Goal: Task Accomplishment & Management: Use online tool/utility

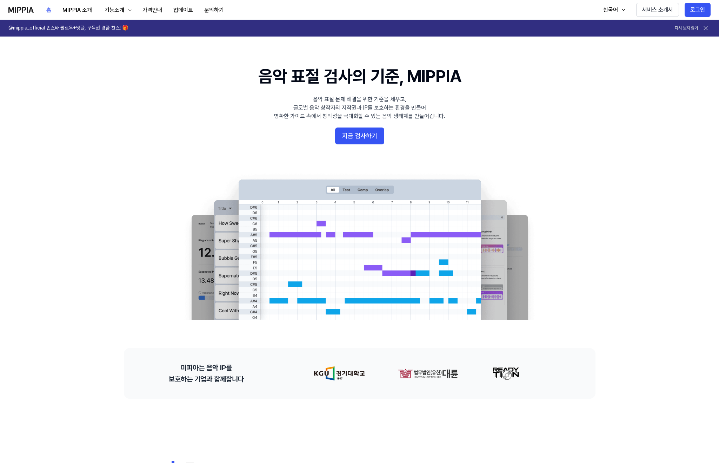
click at [366, 143] on button "지금 검사하기" at bounding box center [359, 135] width 49 height 17
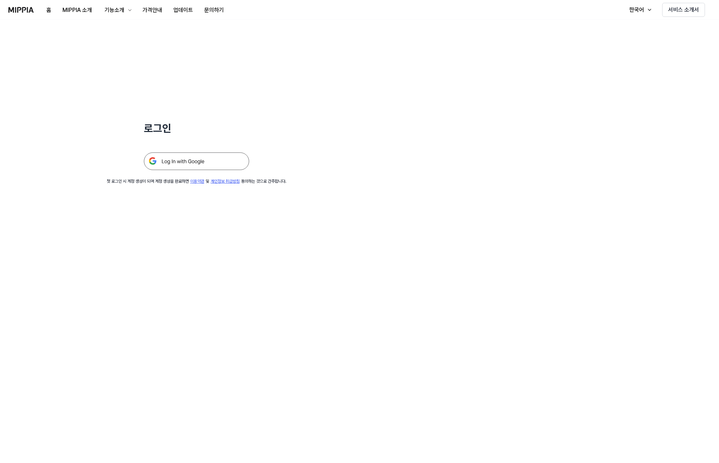
click at [219, 164] on img at bounding box center [196, 161] width 105 height 18
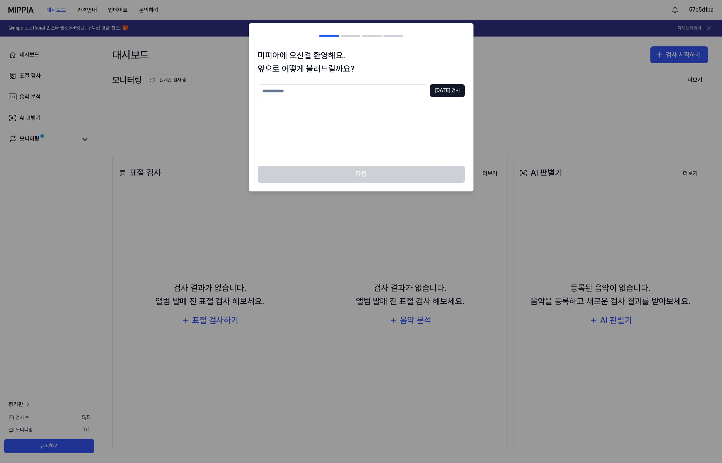
click at [423, 97] on input "text" at bounding box center [343, 91] width 170 height 14
type input "***"
click at [461, 92] on button "중복 검사" at bounding box center [447, 90] width 35 height 13
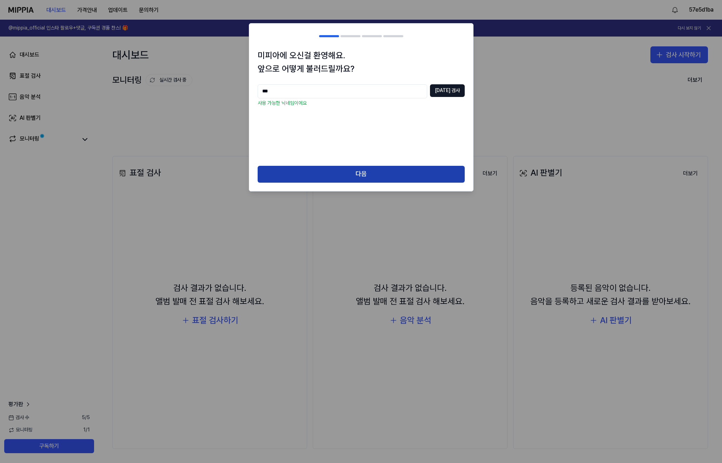
click at [409, 174] on button "다음" at bounding box center [361, 174] width 207 height 17
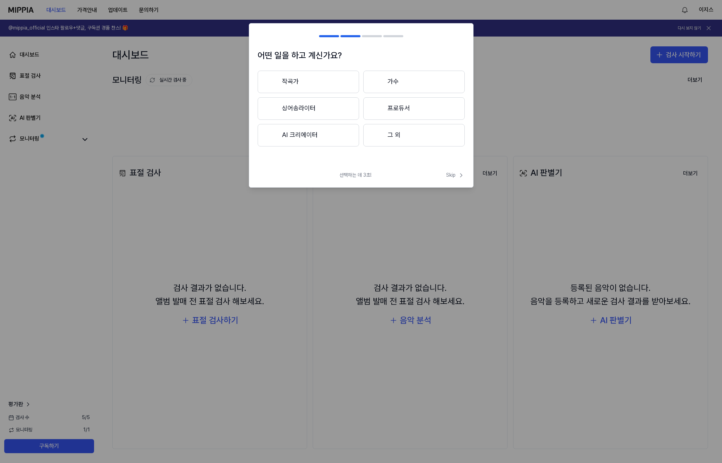
click at [396, 138] on button "그 외" at bounding box center [413, 135] width 101 height 22
click at [331, 110] on button "3년 이하" at bounding box center [308, 108] width 101 height 23
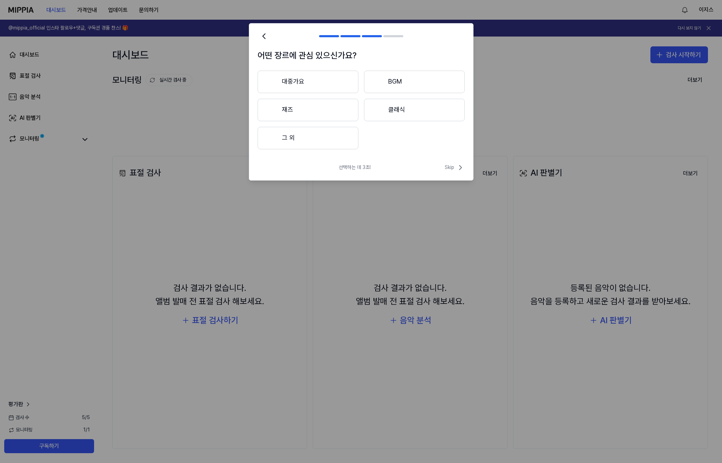
click at [419, 84] on button "BGM" at bounding box center [414, 82] width 101 height 22
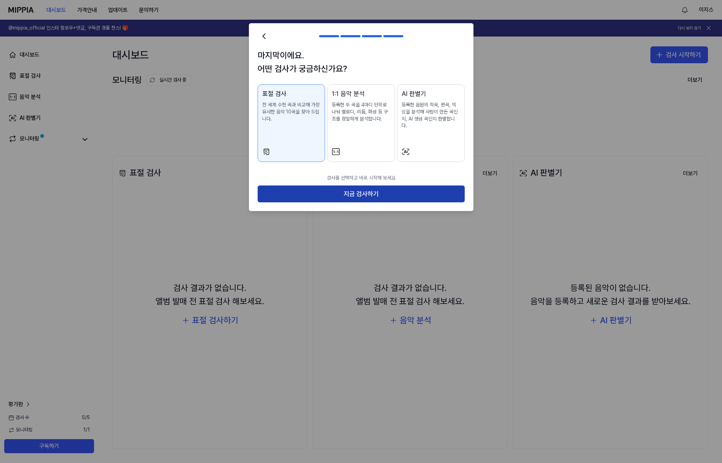
click at [331, 188] on button "지금 검사하기" at bounding box center [361, 193] width 207 height 17
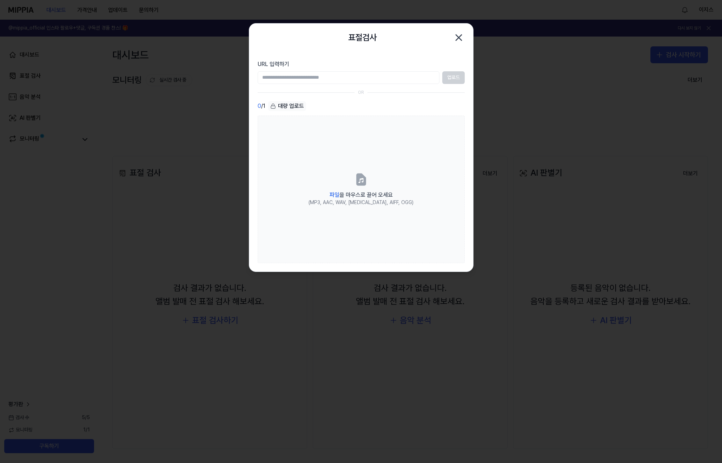
click at [449, 74] on div "업로드" at bounding box center [361, 77] width 207 height 13
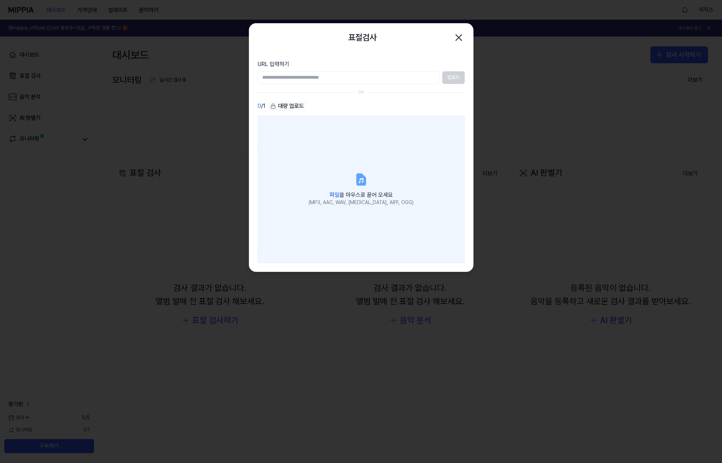
click at [350, 191] on span "파일 을 마우스로 끌어 오세요" at bounding box center [361, 194] width 63 height 7
click at [0, 0] on input "파일 을 마우스로 끌어 오세요 (MP3, AAC, WAV, FLAC, AIFF, OGG)" at bounding box center [0, 0] width 0 height 0
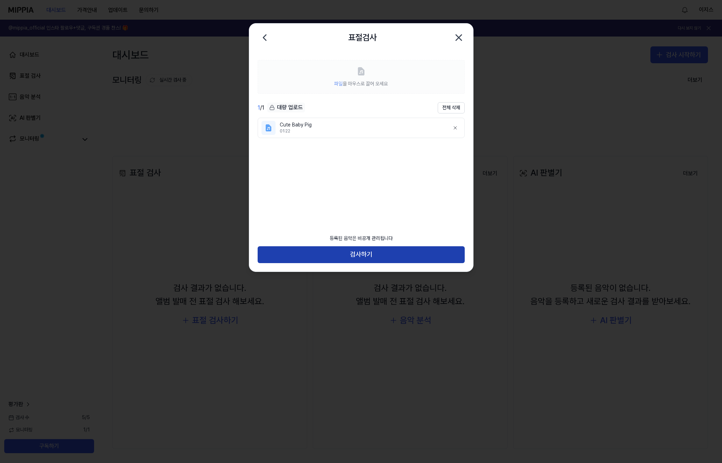
click at [387, 256] on button "검사하기" at bounding box center [361, 254] width 207 height 17
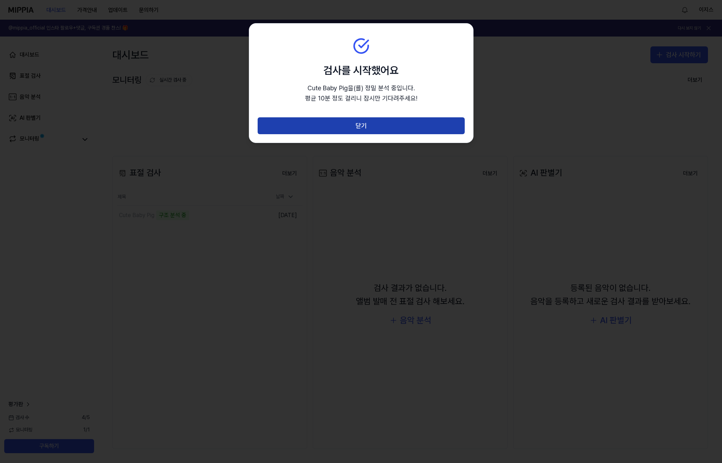
click at [373, 125] on button "닫기" at bounding box center [361, 125] width 207 height 17
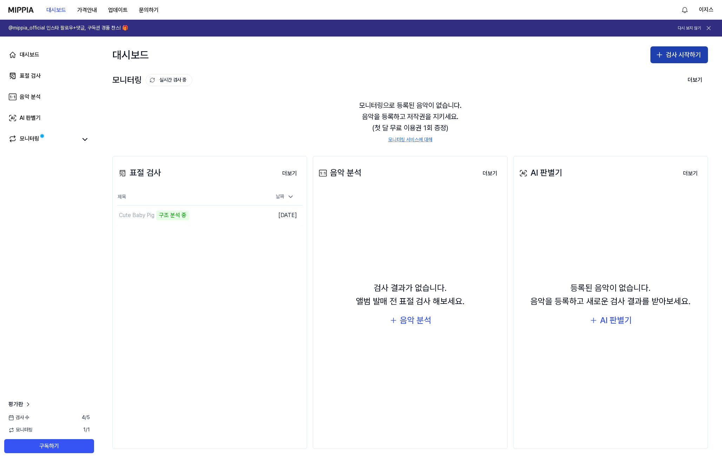
click at [672, 53] on button "검사 시작하기" at bounding box center [679, 54] width 58 height 17
click at [661, 76] on button "표절 검사" at bounding box center [666, 74] width 78 height 13
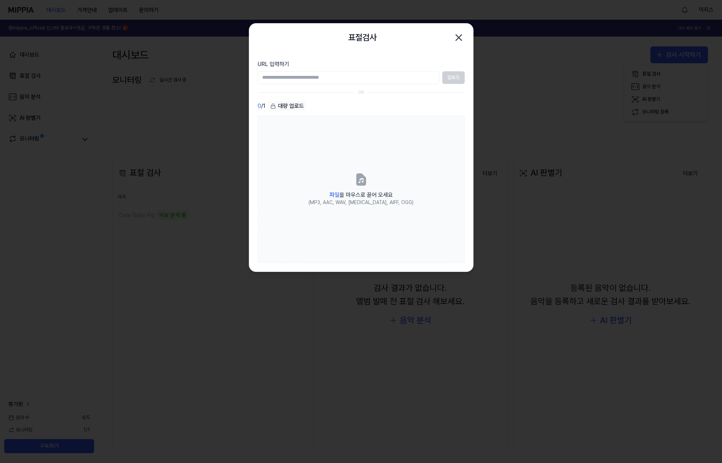
click at [320, 113] on div "0 / 1 대량 업로드 파일 을 마우스로 끌어 오세요 (MP3, AAC, WAV, FLAC, AIFF, OGG)" at bounding box center [361, 182] width 207 height 162
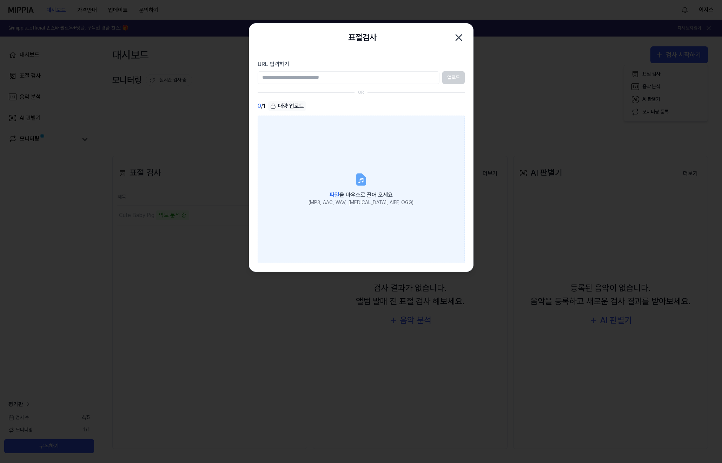
click at [363, 175] on icon at bounding box center [361, 179] width 14 height 14
click at [0, 0] on input "파일 을 마우스로 끌어 오세요 (MP3, AAC, WAV, FLAC, AIFF, OGG)" at bounding box center [0, 0] width 0 height 0
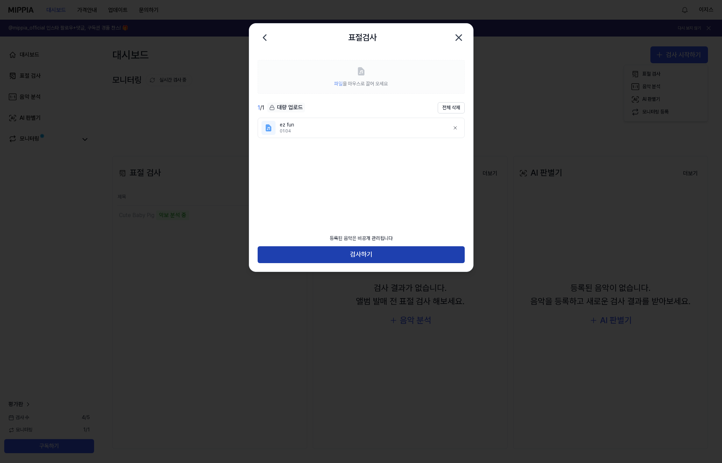
click at [398, 259] on button "검사하기" at bounding box center [361, 254] width 207 height 17
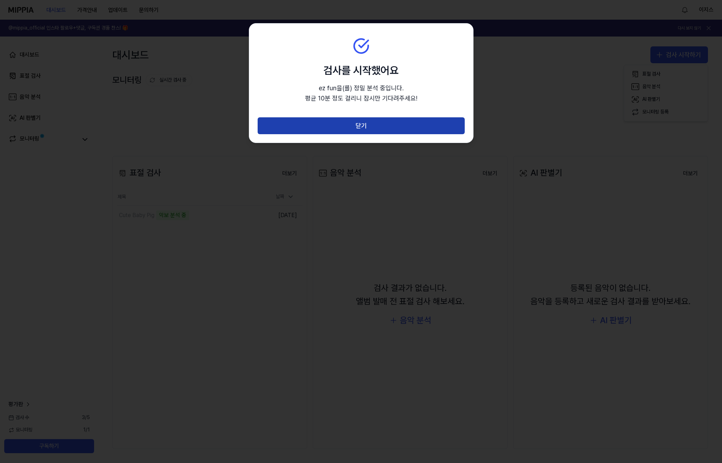
click at [376, 131] on button "닫기" at bounding box center [361, 125] width 207 height 17
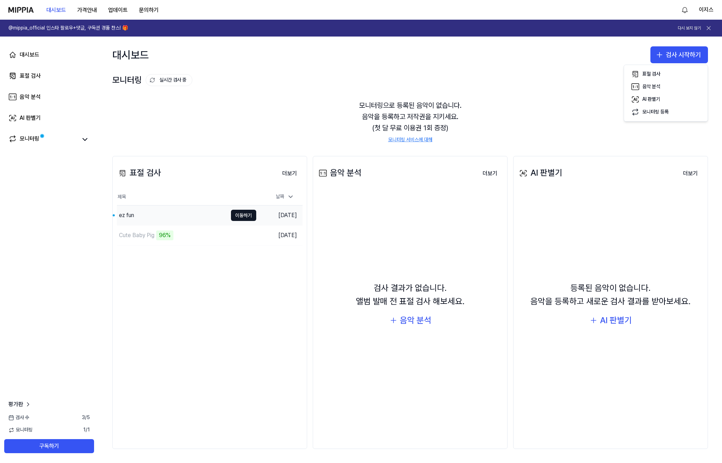
drag, startPoint x: 293, startPoint y: 217, endPoint x: 282, endPoint y: 219, distance: 11.8
click at [293, 217] on td "2025.10.04." at bounding box center [279, 215] width 46 height 20
click at [139, 218] on div "ez fun" at bounding box center [172, 215] width 111 height 20
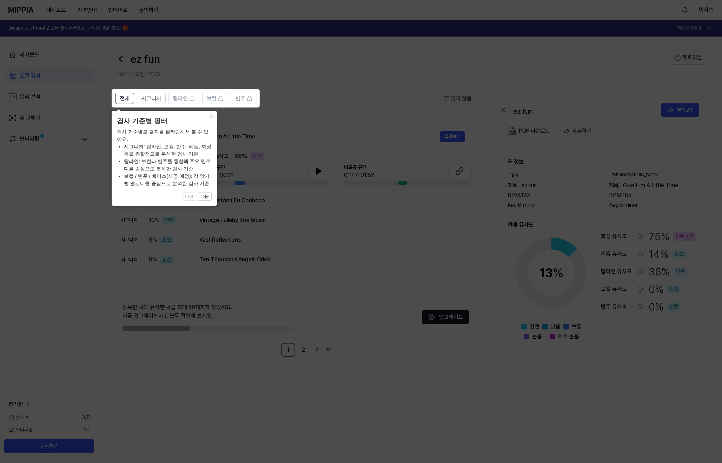
click at [353, 121] on icon at bounding box center [361, 231] width 722 height 463
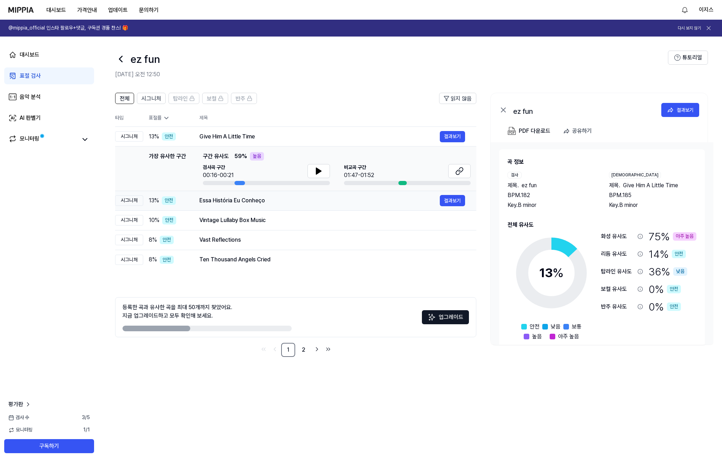
click at [245, 207] on td "Essa História Eu Conheço 결과보기" at bounding box center [332, 201] width 288 height 20
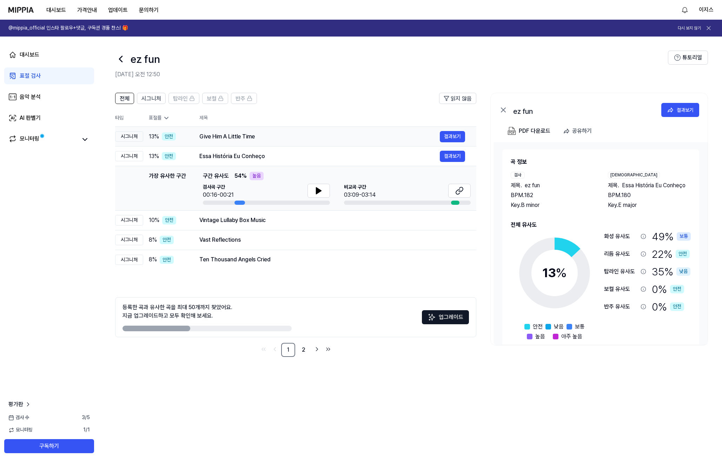
click at [247, 129] on td "Give Him A Little Time 결과보기" at bounding box center [332, 137] width 288 height 20
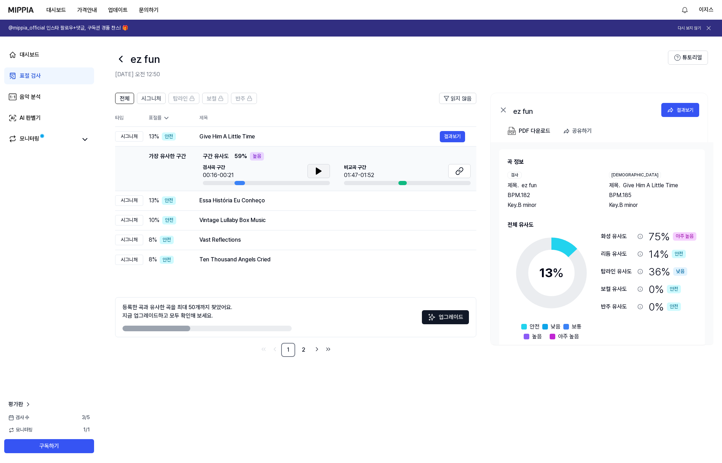
click at [316, 173] on icon at bounding box center [318, 171] width 5 height 6
click at [317, 173] on icon at bounding box center [317, 171] width 1 height 6
click at [467, 172] on button at bounding box center [459, 171] width 22 height 14
click at [121, 58] on icon at bounding box center [120, 58] width 11 height 11
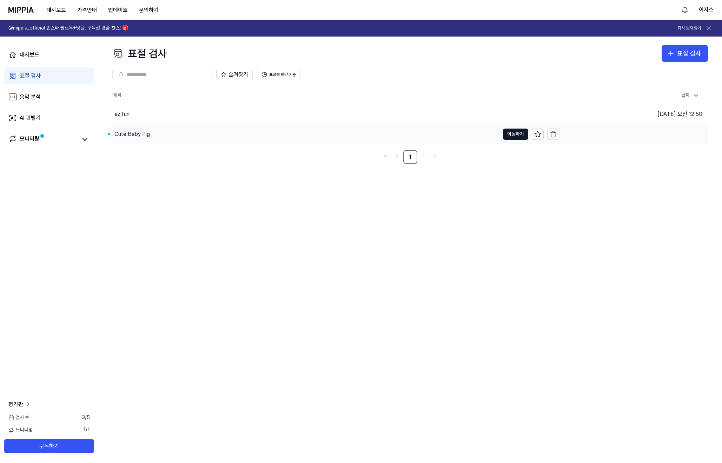
click at [150, 139] on div "Cute Baby Pig" at bounding box center [305, 134] width 387 height 20
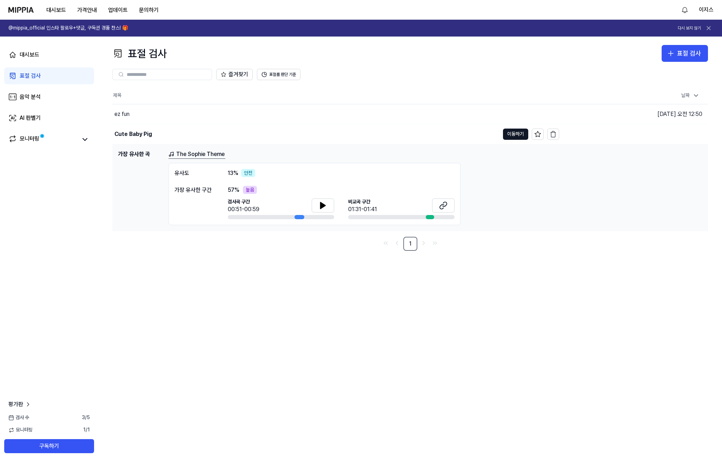
click at [242, 189] on div "57 % 높음" at bounding box center [341, 190] width 227 height 8
click at [433, 204] on button at bounding box center [443, 205] width 22 height 14
click at [511, 133] on button "이동하기" at bounding box center [515, 133] width 25 height 11
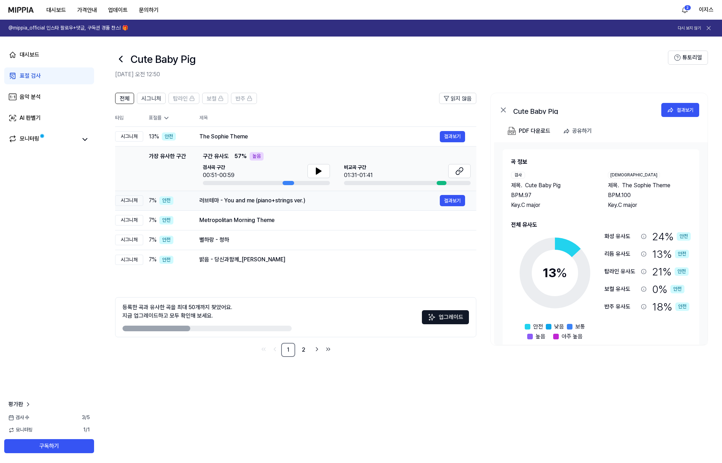
click at [266, 198] on div "러브테마 - You and me (piano+strings ver.)" at bounding box center [319, 200] width 240 height 8
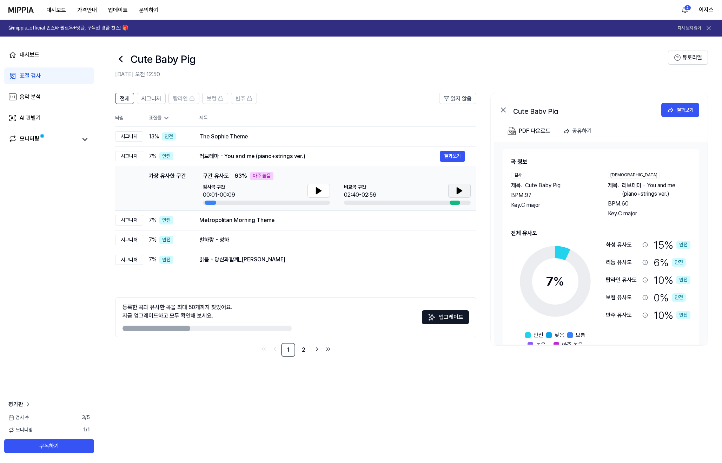
click at [468, 194] on button at bounding box center [459, 191] width 22 height 14
click at [313, 191] on button at bounding box center [319, 191] width 22 height 14
click at [324, 187] on button at bounding box center [319, 191] width 22 height 14
click at [296, 248] on td "별하랑 - 청하 결과보기" at bounding box center [332, 240] width 288 height 20
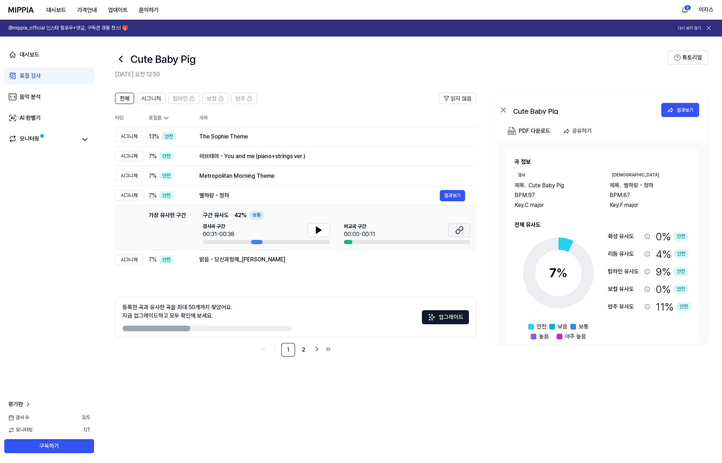
click at [464, 232] on button at bounding box center [459, 230] width 22 height 14
click at [312, 236] on button at bounding box center [319, 230] width 22 height 14
click at [258, 193] on div "별하랑 - 청하" at bounding box center [319, 195] width 240 height 8
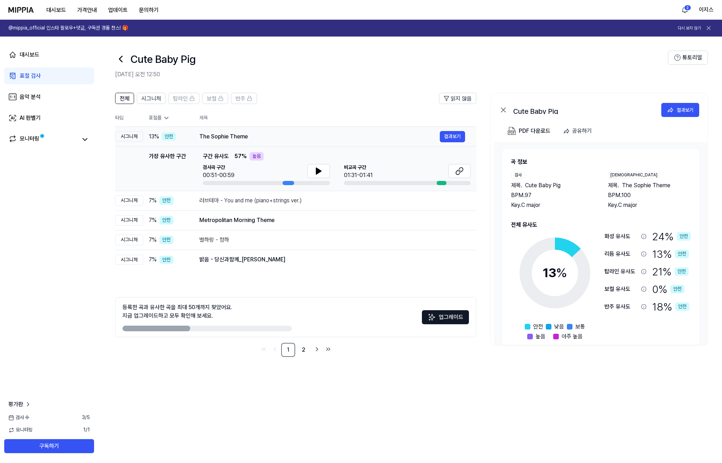
click at [266, 140] on div "The Sophie Theme" at bounding box center [319, 136] width 240 height 8
click at [246, 135] on div "The Sophie Theme" at bounding box center [319, 136] width 240 height 8
click at [256, 209] on td "러브테마 - You and me (piano+strings ver.) 결과보기" at bounding box center [332, 201] width 288 height 20
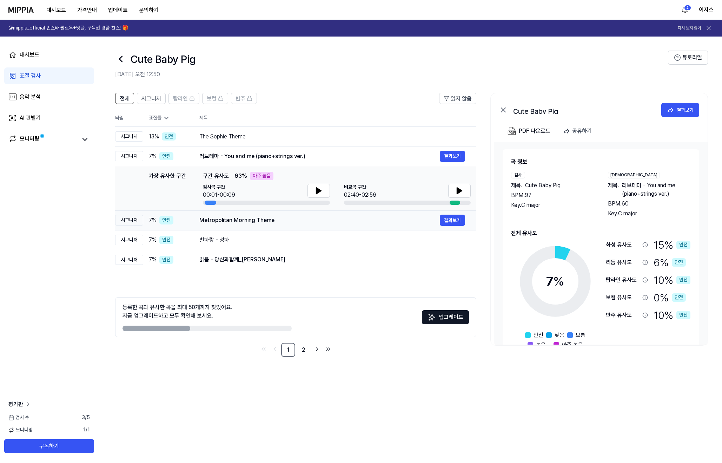
click at [326, 215] on div "Metropolitan Morning Theme 결과보기" at bounding box center [332, 219] width 266 height 11
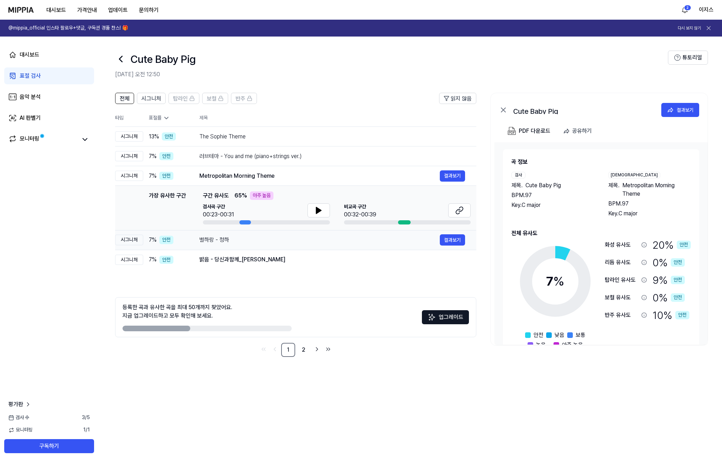
click at [290, 242] on div "별하랑 - 청하" at bounding box center [319, 240] width 240 height 8
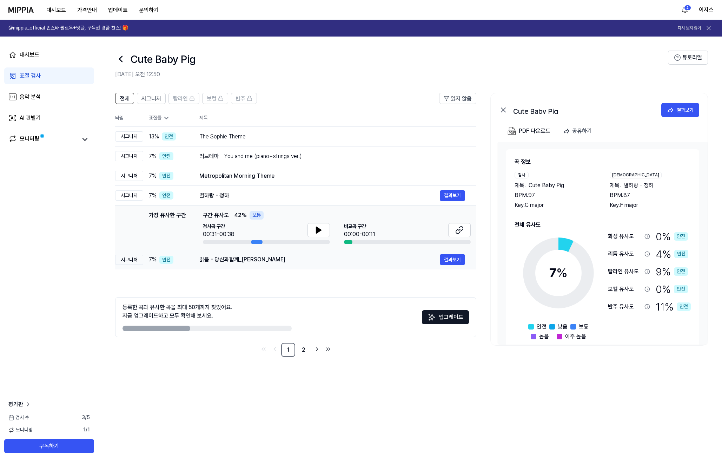
click at [278, 261] on div "밝음 - 당신과함께_김정민" at bounding box center [319, 259] width 240 height 8
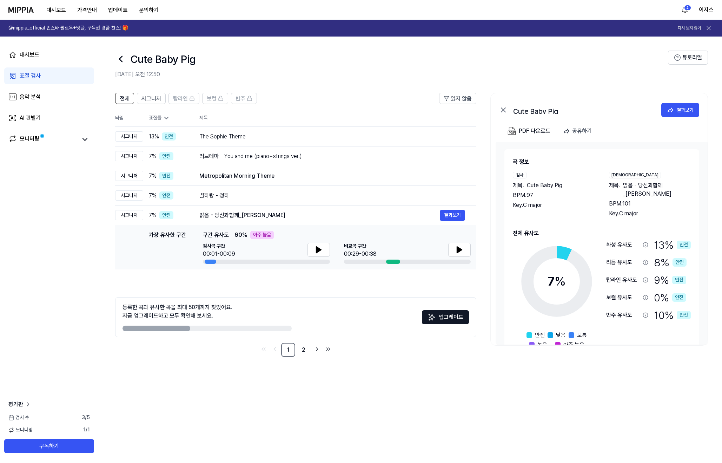
click at [471, 248] on td "가장 유사한 구간 가장 유사한 구간 구간 유사도 60 % 아주 높음 검사곡 구간 00:01-00:09 비교곡 구간 00:29-00:38 결과보기" at bounding box center [295, 247] width 361 height 44
click at [456, 252] on icon at bounding box center [459, 249] width 8 height 8
click at [455, 249] on button at bounding box center [459, 250] width 22 height 14
click at [112, 57] on header "Cute Baby Pig 2025.10.05 오전 12:50 튜토리얼" at bounding box center [410, 61] width 624 height 49
click at [115, 58] on header "Cute Baby Pig 2025.10.05 오전 12:50 튜토리얼" at bounding box center [410, 61] width 624 height 49
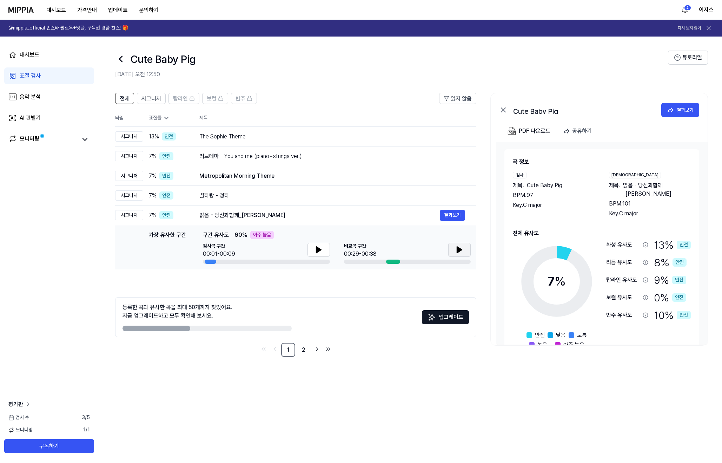
click at [121, 60] on icon at bounding box center [120, 58] width 11 height 11
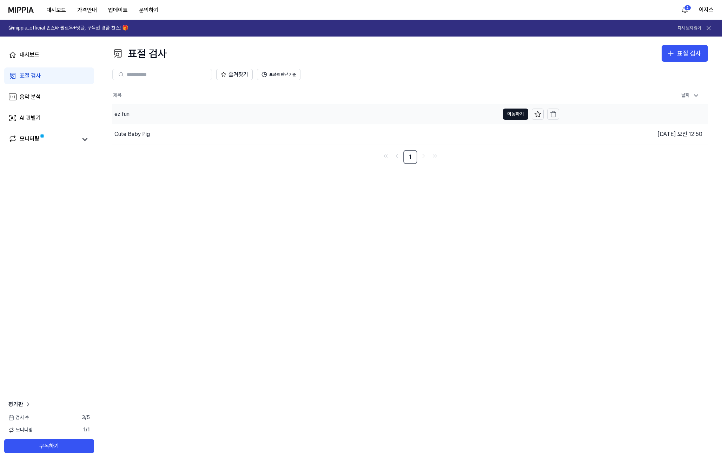
click at [193, 119] on div "ez fun" at bounding box center [305, 114] width 387 height 20
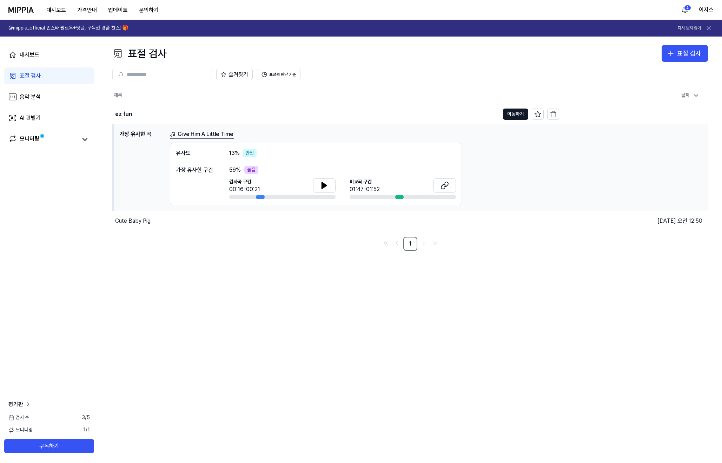
drag, startPoint x: 153, startPoint y: 224, endPoint x: 153, endPoint y: 234, distance: 10.5
click at [153, 225] on div "Cute Baby Pig" at bounding box center [336, 221] width 446 height 20
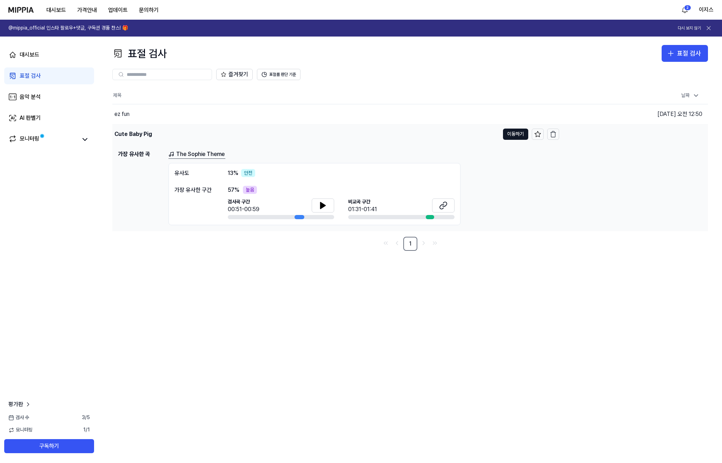
click at [134, 132] on div "Cute Baby Pig" at bounding box center [133, 134] width 38 height 8
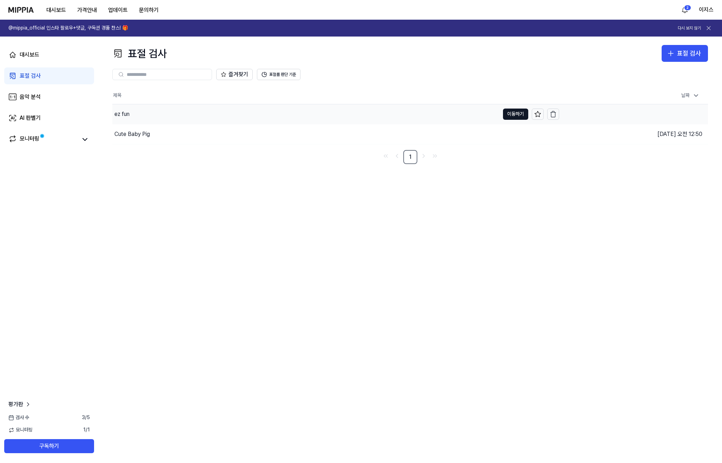
drag, startPoint x: 134, startPoint y: 131, endPoint x: 132, endPoint y: 112, distance: 19.1
click at [134, 131] on div "Cute Baby Pig" at bounding box center [131, 134] width 35 height 8
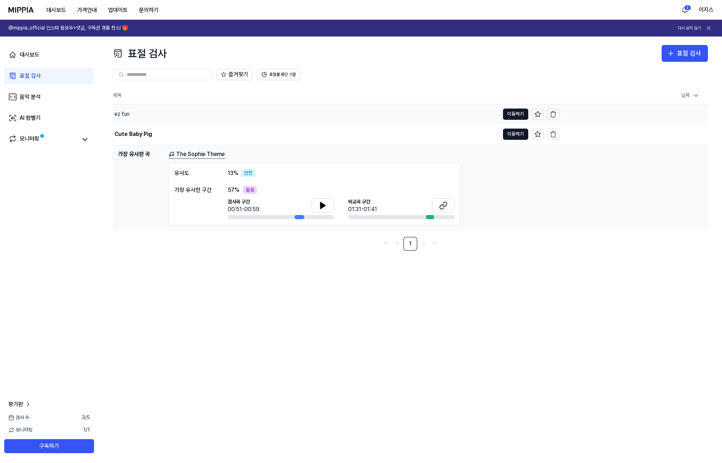
click at [130, 109] on div "ez fun" at bounding box center [305, 114] width 387 height 20
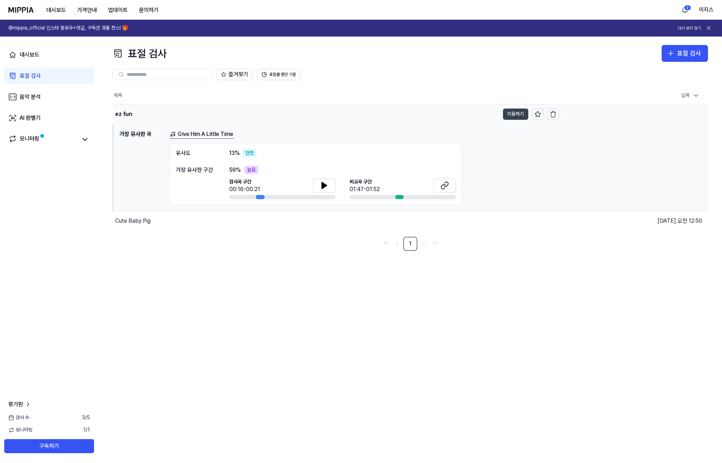
click at [511, 113] on button "이동하기" at bounding box center [515, 113] width 25 height 11
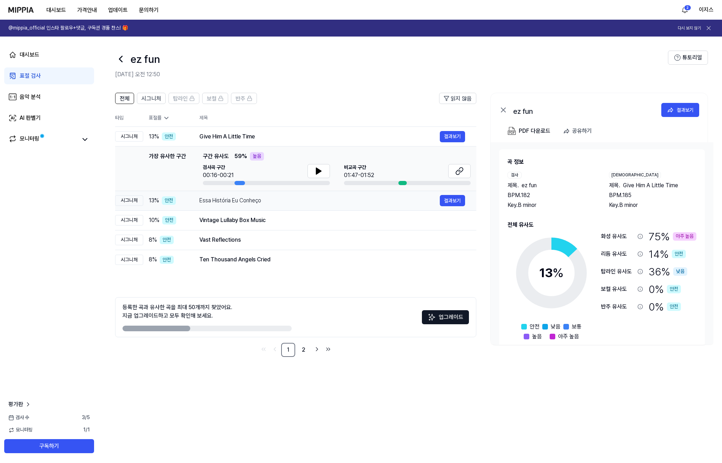
click at [393, 201] on div "Essa História Eu Conheço" at bounding box center [319, 200] width 240 height 8
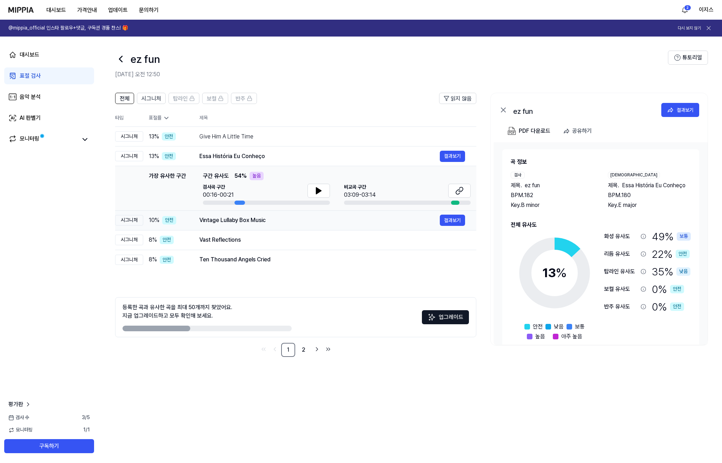
click at [381, 225] on div "Vintage Lullaby Box Music 결과보기" at bounding box center [332, 219] width 266 height 11
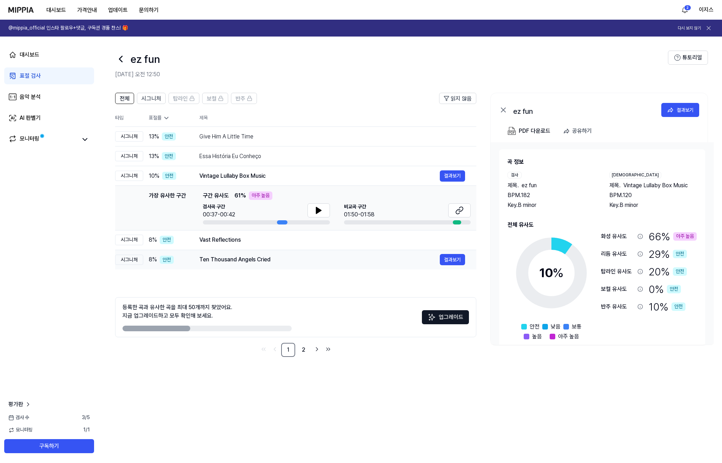
click at [385, 250] on td "Ten Thousand Angels Cried 결과보기" at bounding box center [332, 260] width 288 height 20
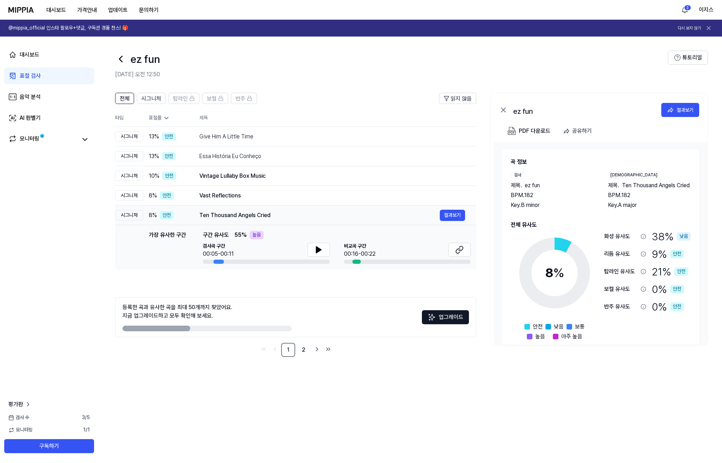
click at [375, 211] on div "Ten Thousand Angels Cried" at bounding box center [319, 215] width 240 height 8
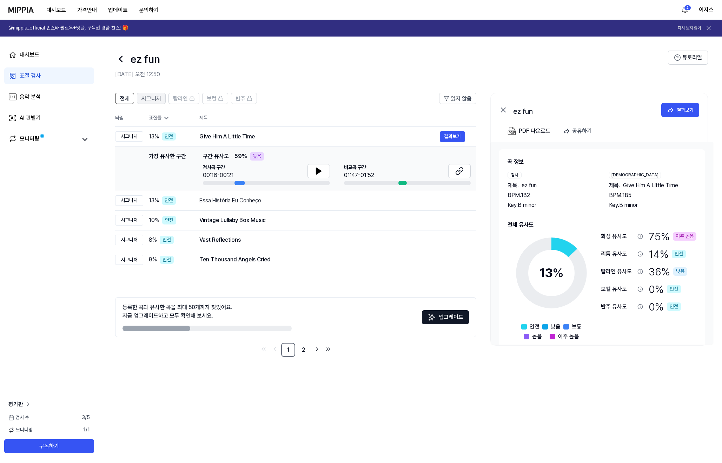
click at [157, 95] on span "시그니처" at bounding box center [151, 98] width 20 height 8
click at [120, 103] on button "전체" at bounding box center [124, 98] width 19 height 11
click at [119, 57] on icon at bounding box center [120, 58] width 11 height 11
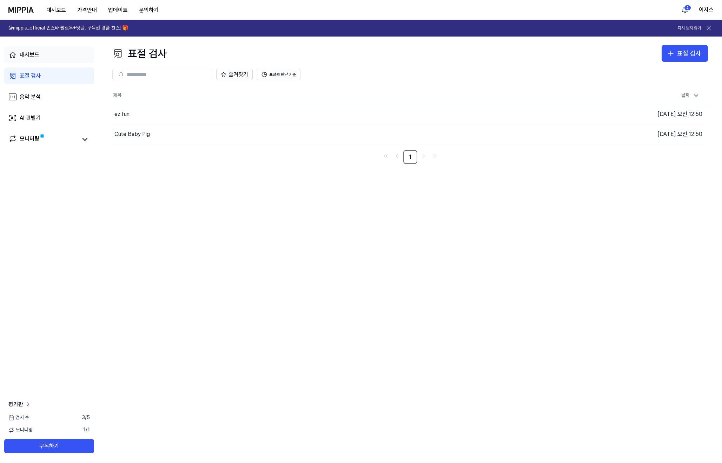
click at [65, 56] on link "대시보드" at bounding box center [49, 54] width 90 height 17
